Goal: Task Accomplishment & Management: Manage account settings

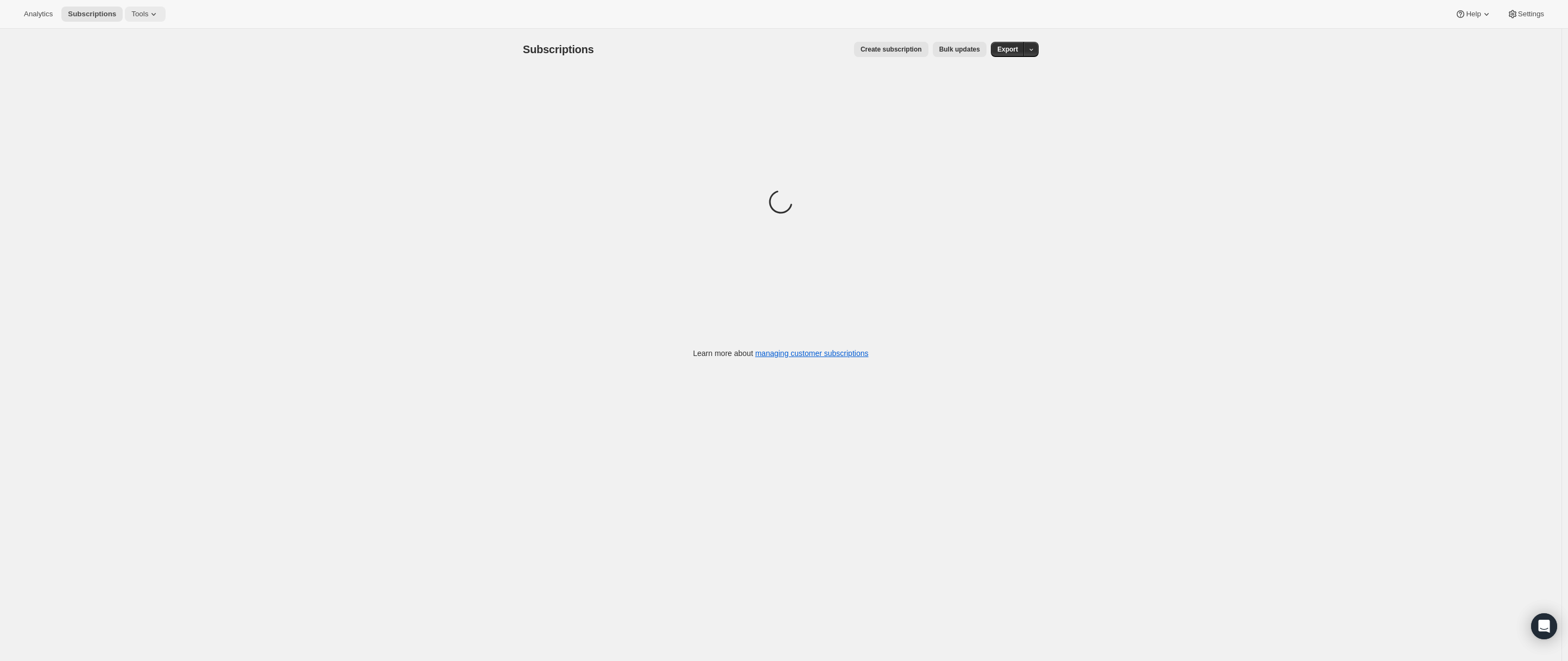
click at [148, 7] on button "Tools" at bounding box center [145, 14] width 41 height 15
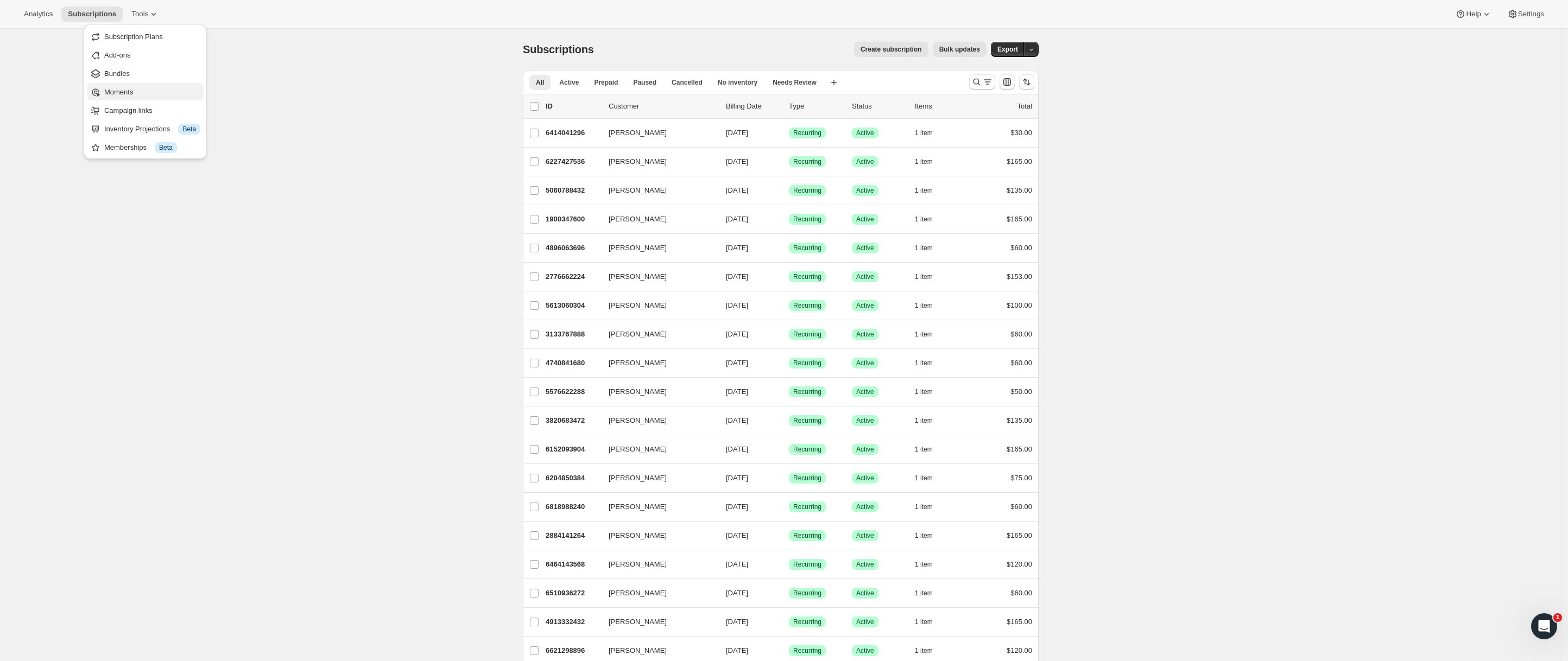
click at [133, 95] on span "Moments" at bounding box center [118, 91] width 29 height 8
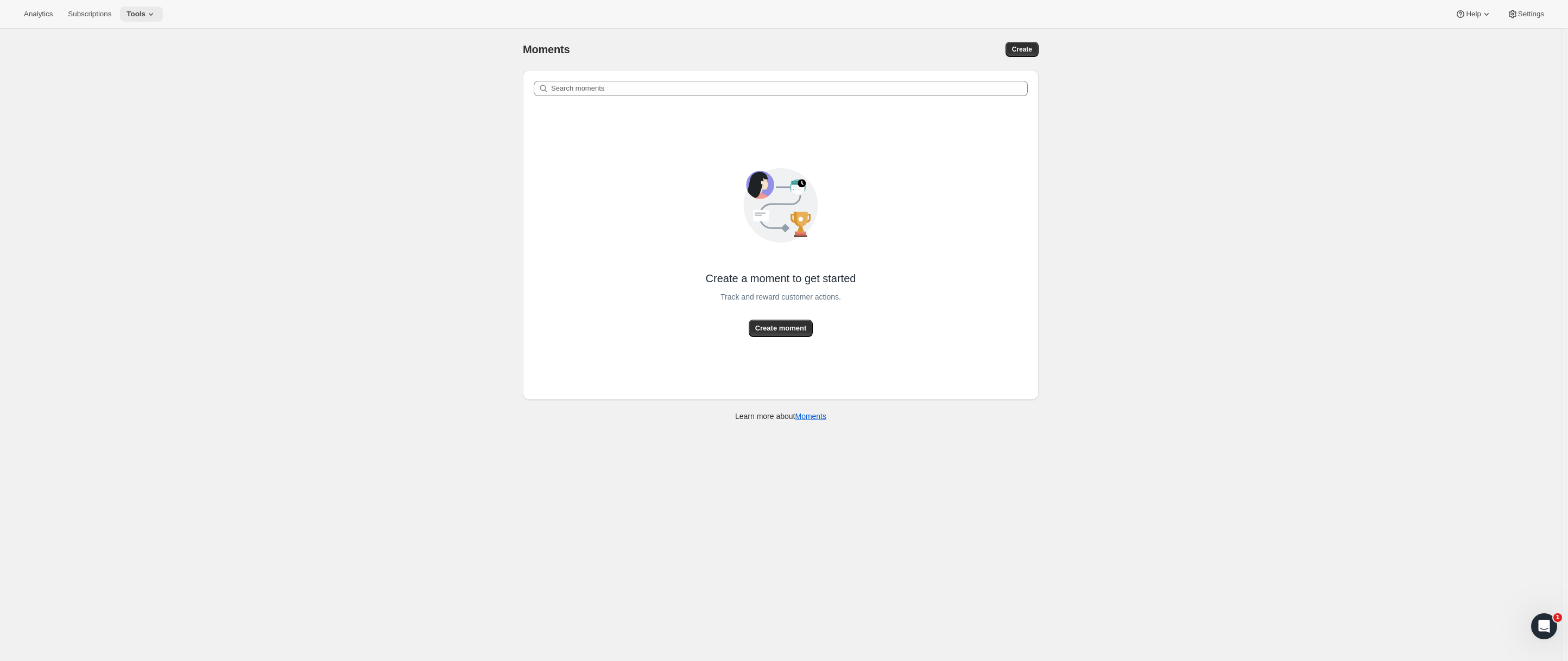
click at [145, 13] on span "Tools" at bounding box center [136, 14] width 19 height 9
click at [138, 69] on span "Bundles" at bounding box center [151, 74] width 96 height 11
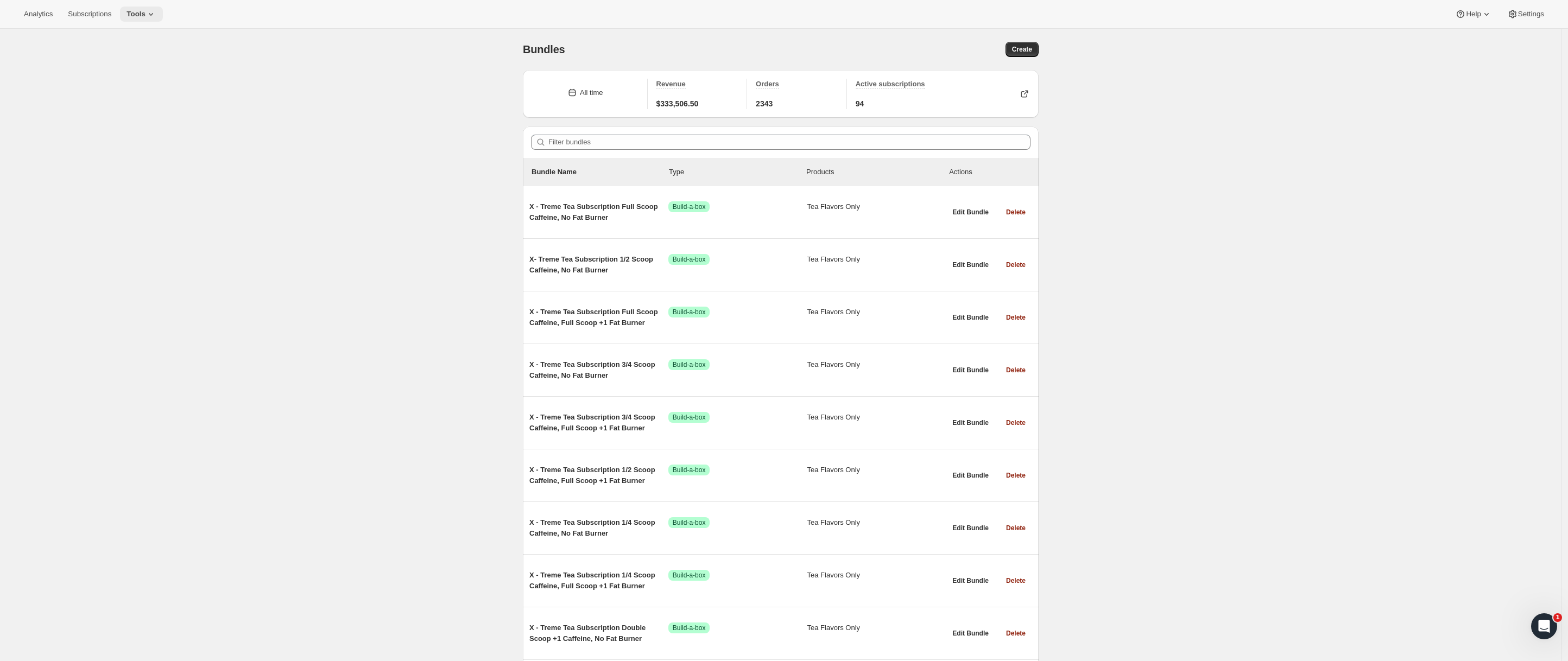
click at [156, 10] on icon at bounding box center [151, 14] width 11 height 11
click at [167, 40] on span "Subscription Plans" at bounding box center [151, 37] width 96 height 11
